Goal: Check status

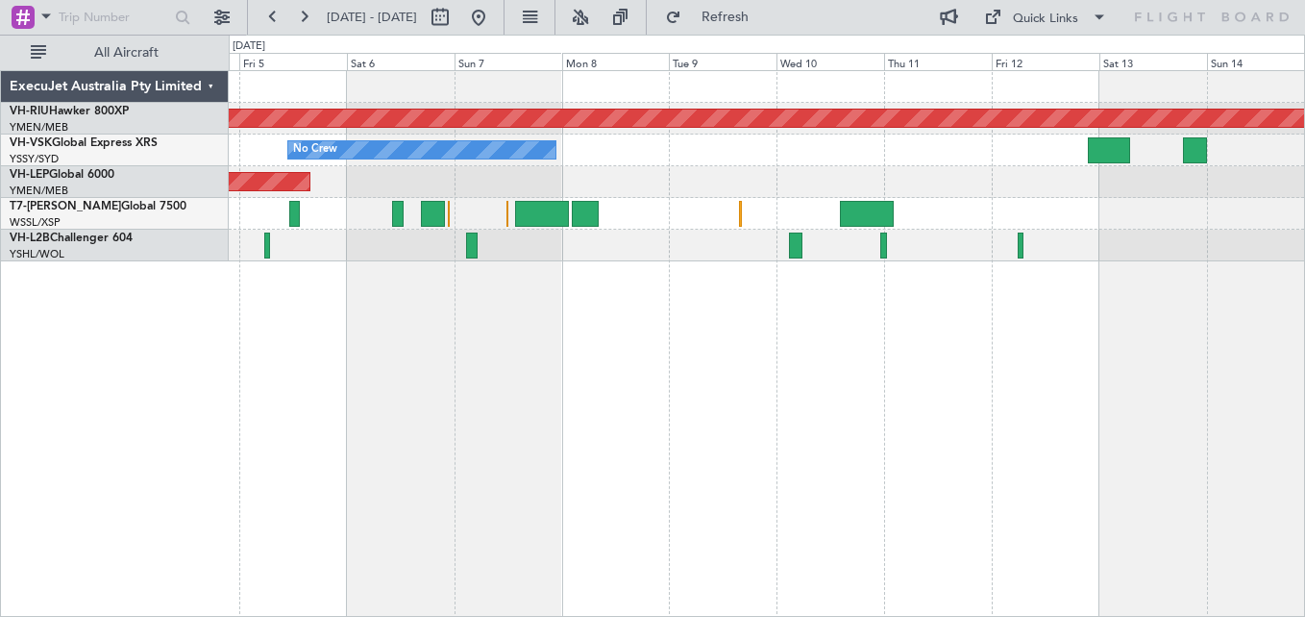
click at [311, 21] on button at bounding box center [303, 17] width 31 height 31
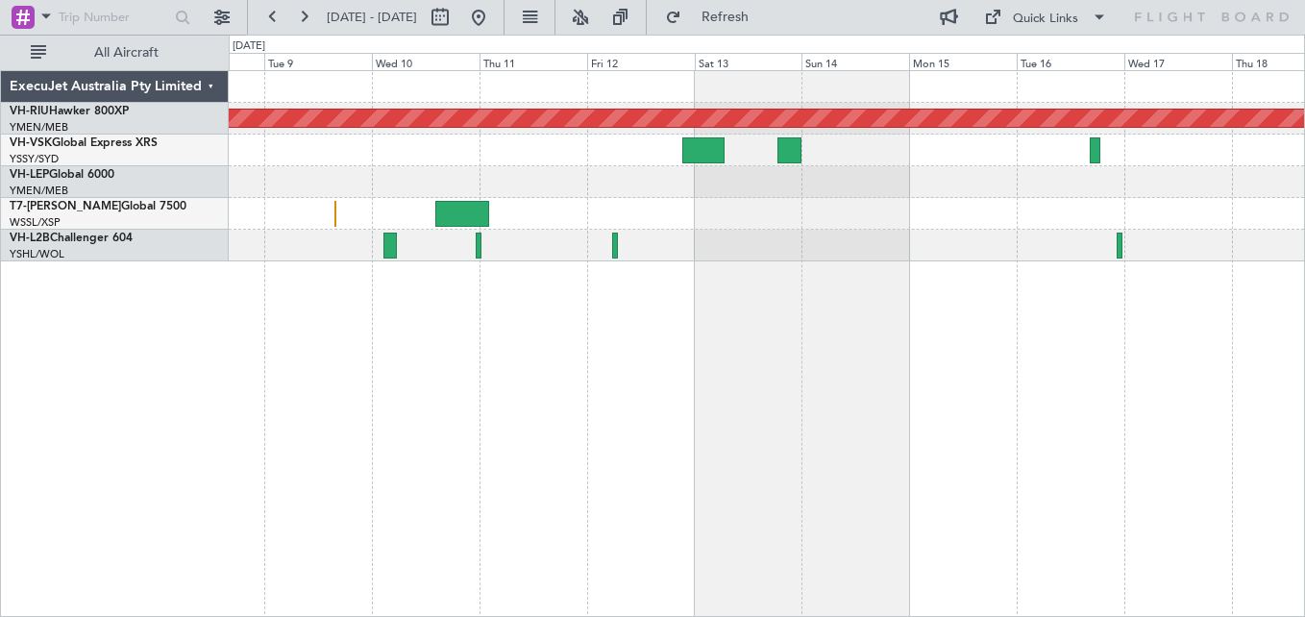
click at [311, 21] on button at bounding box center [303, 17] width 31 height 31
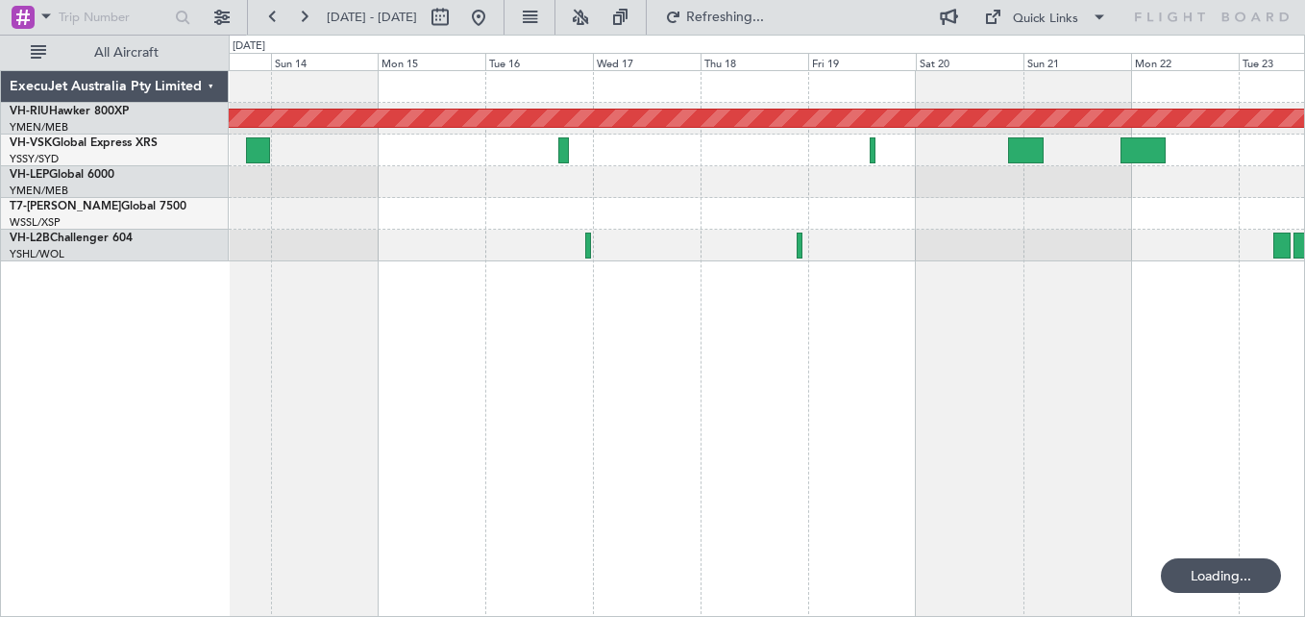
click at [311, 21] on button at bounding box center [303, 17] width 31 height 31
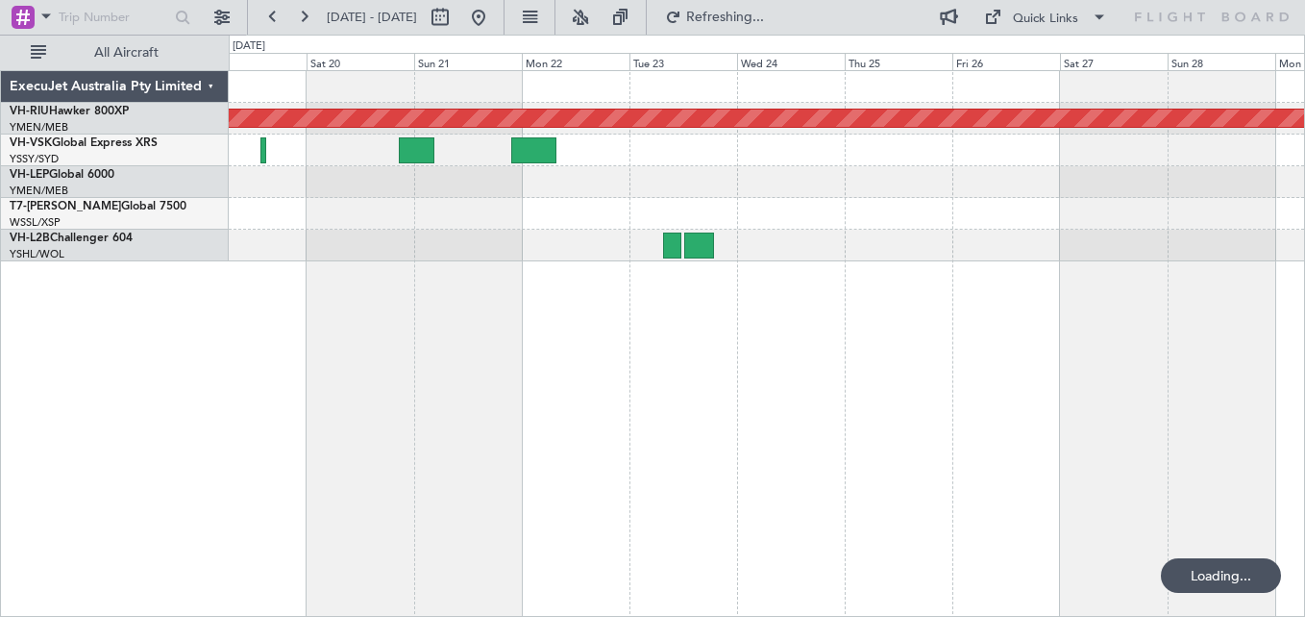
click at [311, 21] on button at bounding box center [303, 17] width 31 height 31
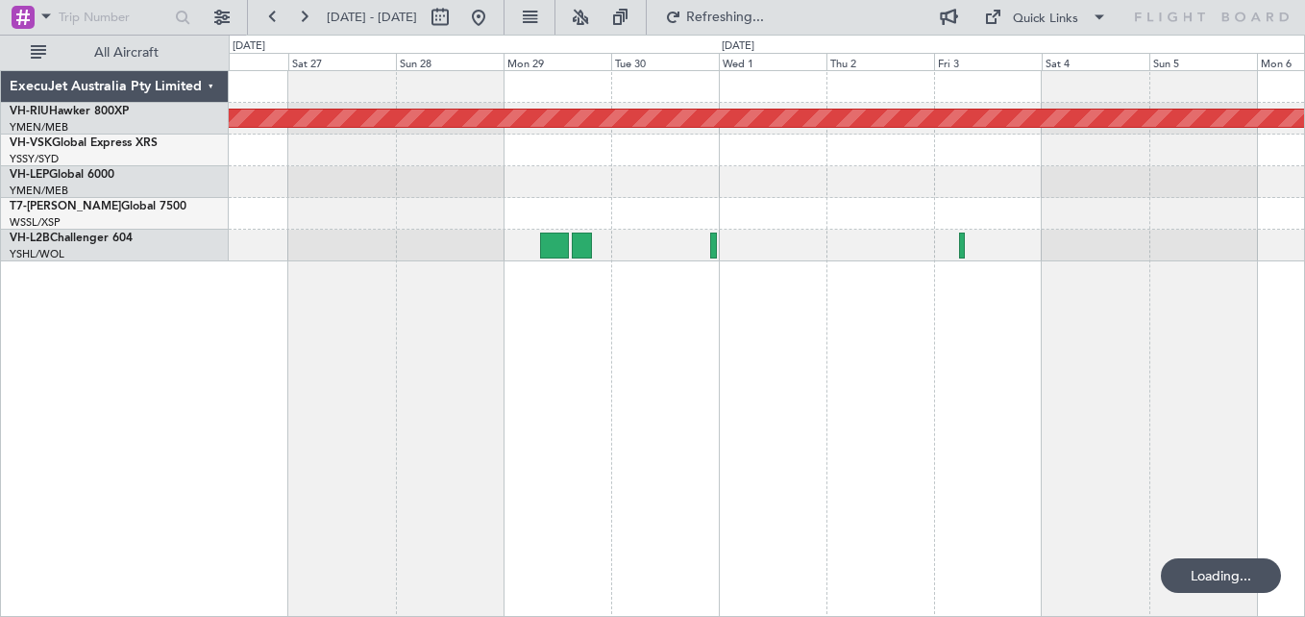
click at [311, 21] on button at bounding box center [303, 17] width 31 height 31
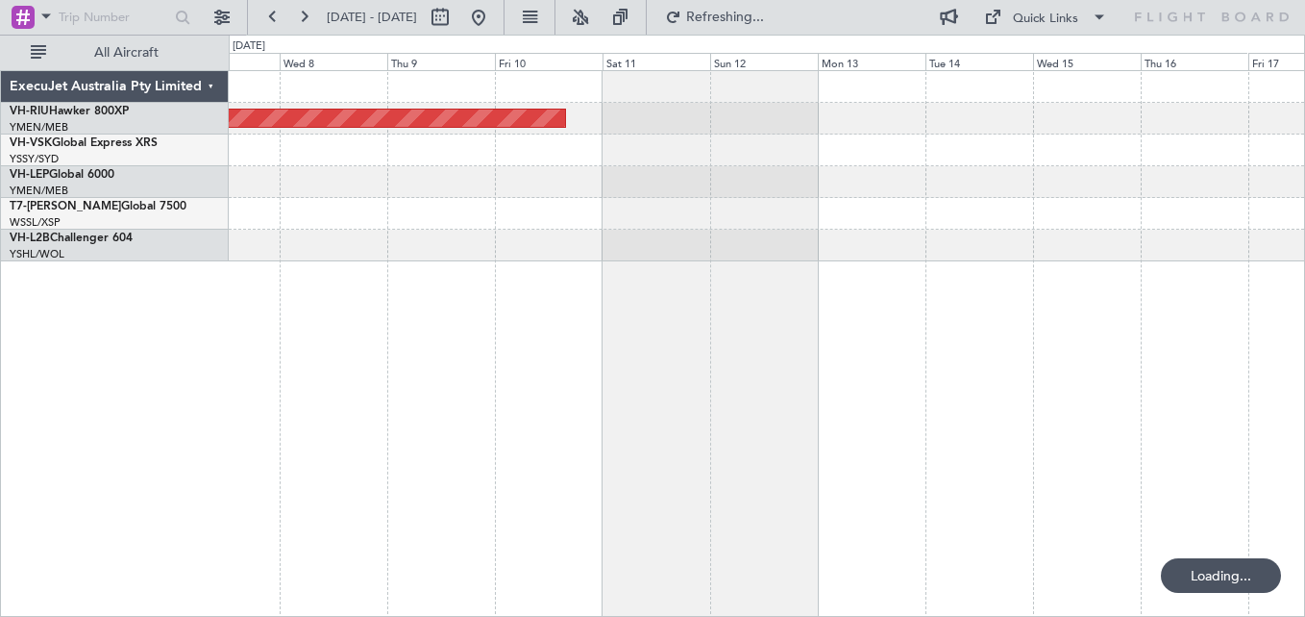
click at [311, 21] on button at bounding box center [303, 17] width 31 height 31
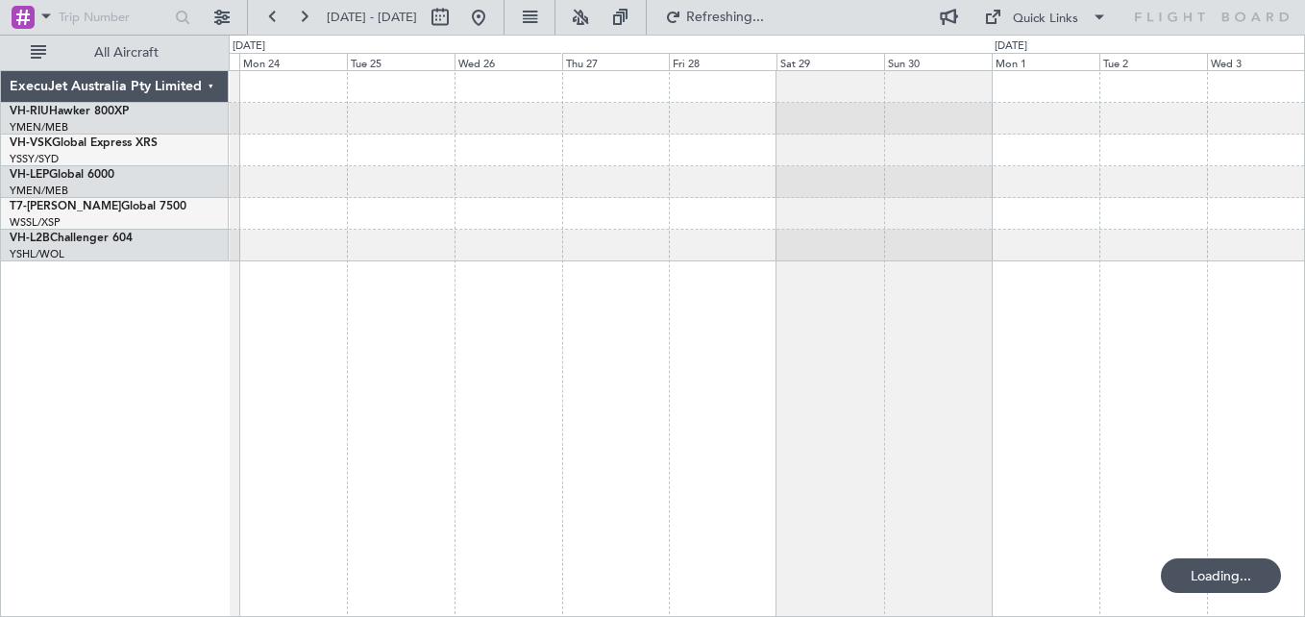
click at [311, 21] on button at bounding box center [303, 17] width 31 height 31
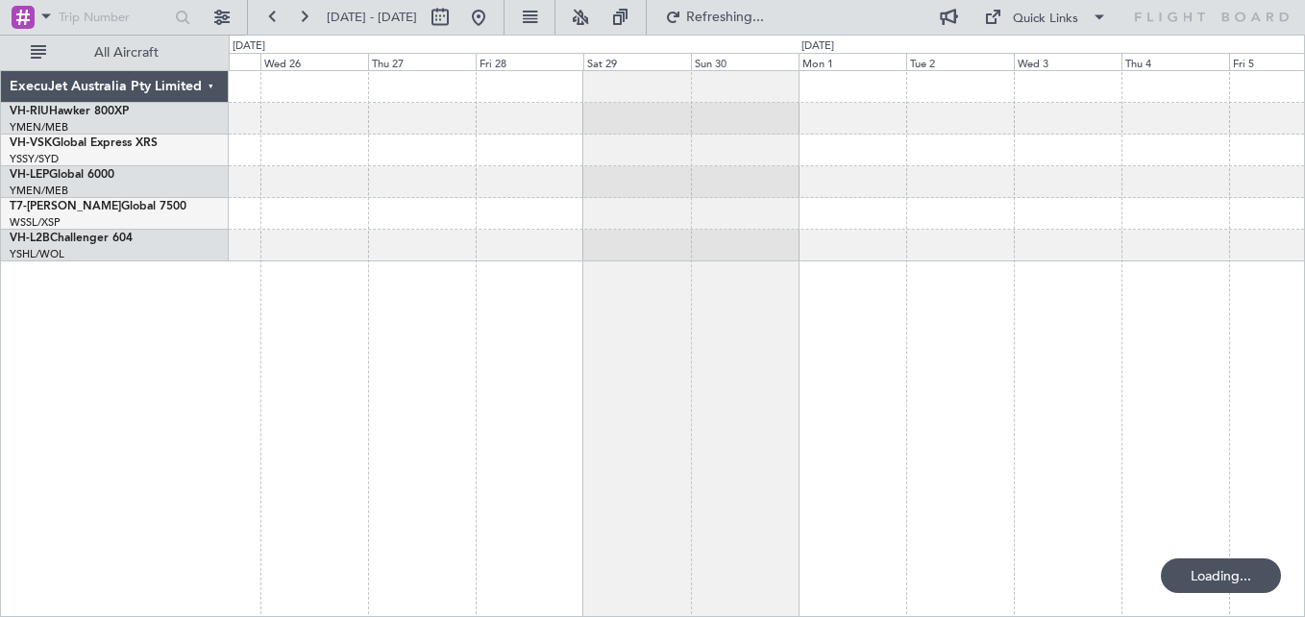
click at [311, 21] on button at bounding box center [303, 17] width 31 height 31
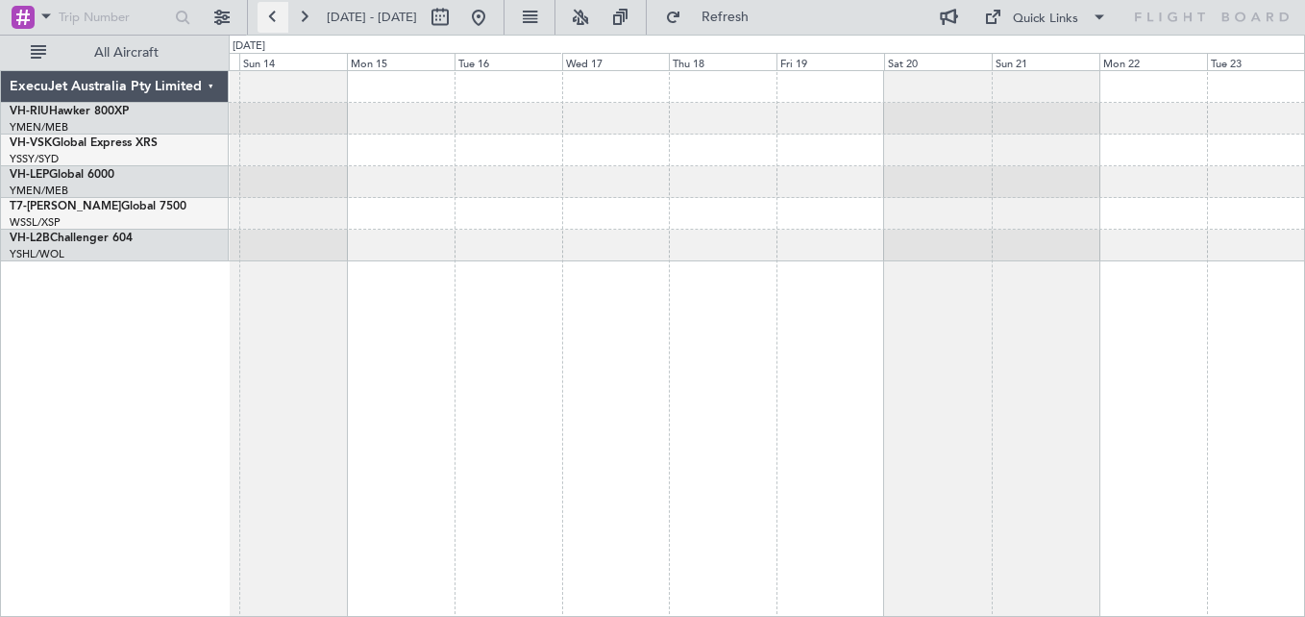
click at [276, 12] on button at bounding box center [273, 17] width 31 height 31
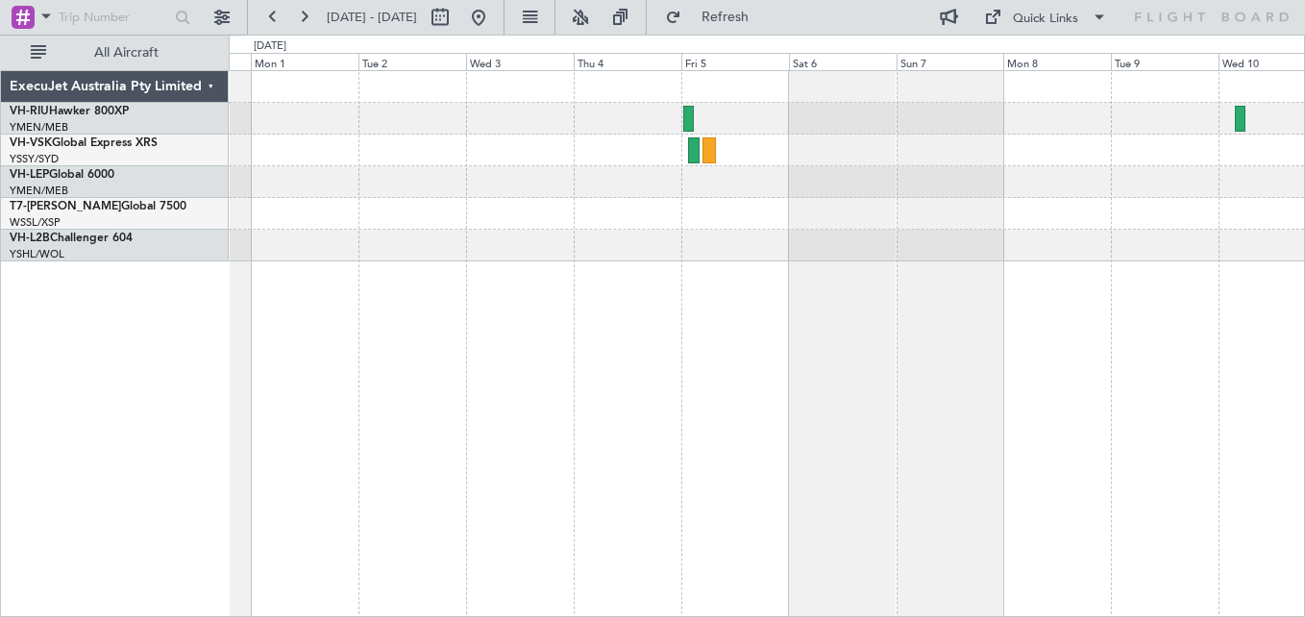
click at [649, 133] on div at bounding box center [766, 119] width 1075 height 32
